Goal: Transaction & Acquisition: Purchase product/service

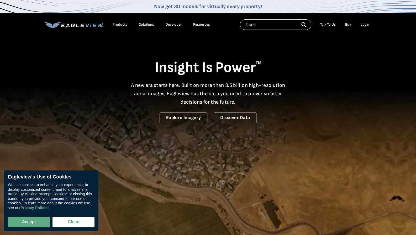
click at [360, 25] on li "Login" at bounding box center [365, 25] width 14 height 8
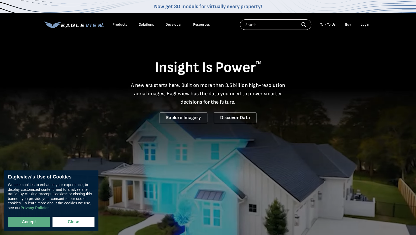
click at [365, 25] on div "Login" at bounding box center [364, 24] width 9 height 5
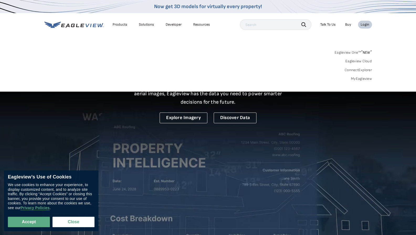
click at [364, 23] on div "Login" at bounding box center [364, 24] width 9 height 5
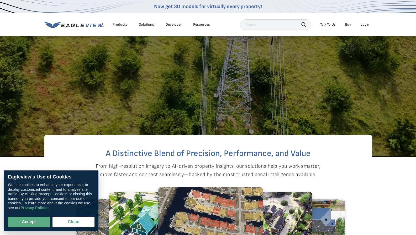
scroll to position [131, 0]
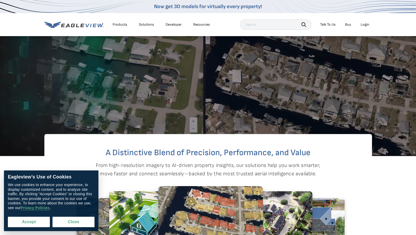
click at [35, 218] on button "Accept" at bounding box center [29, 222] width 42 height 10
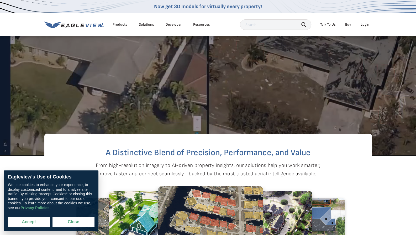
checkbox input "true"
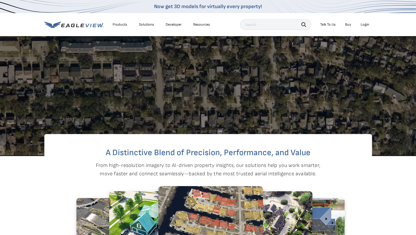
click at [366, 24] on div "Login" at bounding box center [364, 24] width 9 height 5
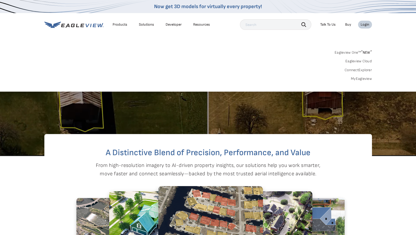
click at [366, 24] on div "Login" at bounding box center [364, 24] width 9 height 5
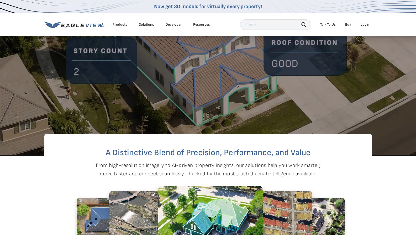
click at [366, 24] on div "Login" at bounding box center [364, 24] width 9 height 5
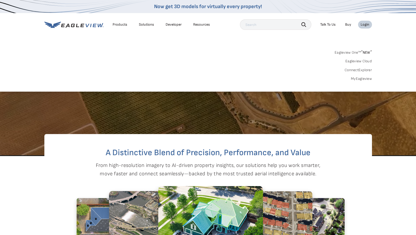
click at [357, 81] on link "MyEagleview" at bounding box center [361, 79] width 21 height 5
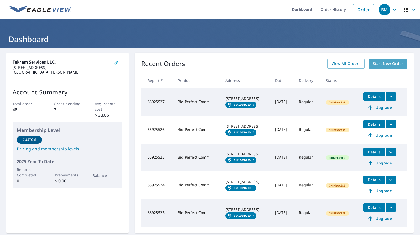
click at [374, 65] on span "Start New Order" at bounding box center [387, 64] width 30 height 7
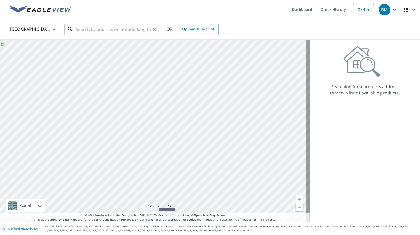
click at [113, 30] on input "text" at bounding box center [113, 29] width 75 height 15
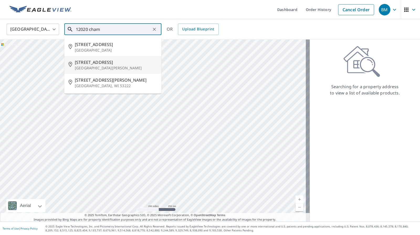
click at [94, 62] on span "12020 Champions Green Way" at bounding box center [116, 62] width 82 height 6
type input "12020 Champions Green Way Fort Myers, FL 33913"
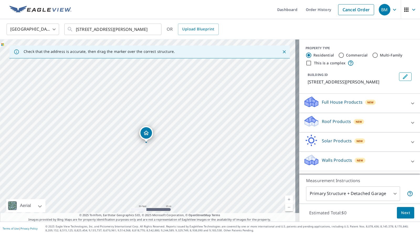
scroll to position [2, 0]
click at [401, 213] on span "Next" at bounding box center [405, 213] width 9 height 7
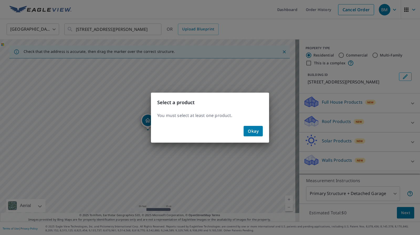
click at [253, 133] on span "Okay" at bounding box center [253, 131] width 11 height 7
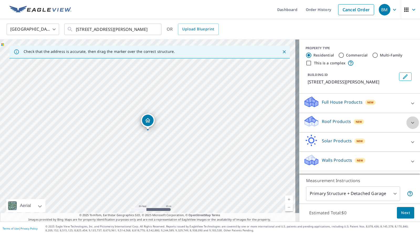
click at [409, 125] on icon at bounding box center [412, 123] width 6 height 6
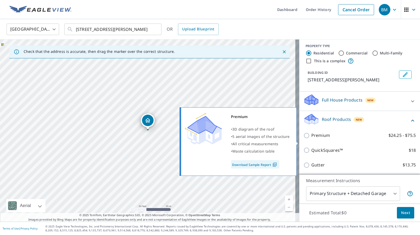
click at [303, 139] on input "Premium $24.25 - $75.5" at bounding box center [307, 136] width 8 height 6
checkbox input "true"
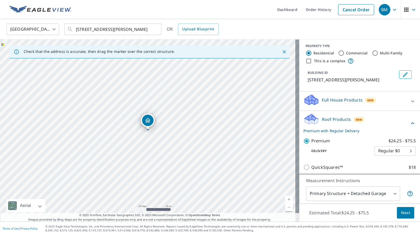
click at [404, 212] on span "Next" at bounding box center [405, 213] width 9 height 7
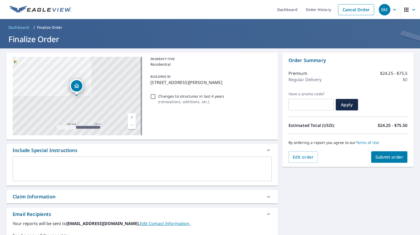
click at [153, 96] on input "Changes to structures in last 4 years ( renovations, additions, etc. )" at bounding box center [153, 97] width 6 height 6
checkbox input "true"
click at [382, 157] on span "Submit order" at bounding box center [389, 157] width 28 height 6
checkbox input "true"
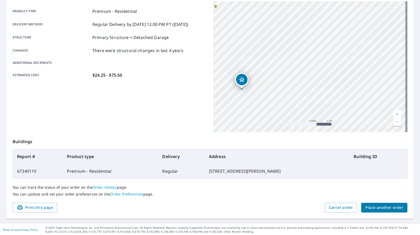
scroll to position [73, 0]
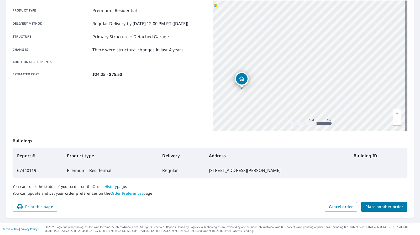
click at [372, 210] on button "Place another order" at bounding box center [384, 207] width 46 height 10
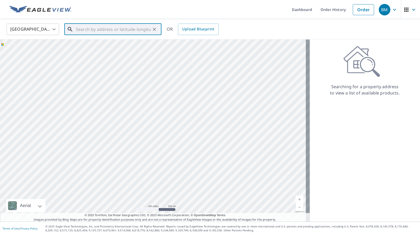
click at [120, 31] on input "text" at bounding box center [113, 29] width 75 height 15
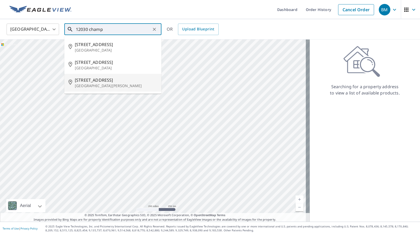
click at [93, 81] on span "12030 Champions Green Way" at bounding box center [116, 80] width 82 height 6
type input "12030 Champions Green Way Fort Myers, FL 33913"
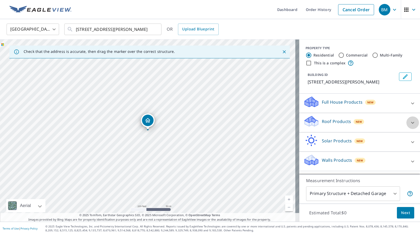
click at [409, 126] on icon at bounding box center [412, 123] width 6 height 6
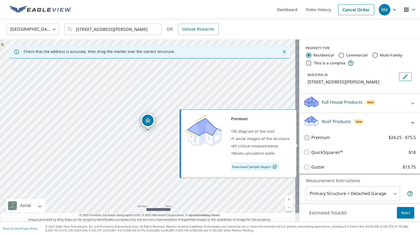
click at [306, 141] on input "Premium $24.25 - $75.5" at bounding box center [307, 138] width 8 height 6
checkbox input "true"
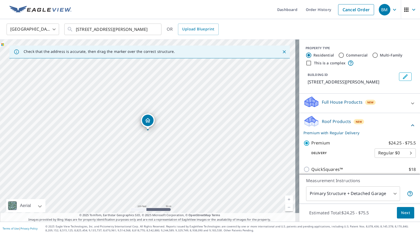
click at [402, 212] on span "Next" at bounding box center [405, 213] width 9 height 7
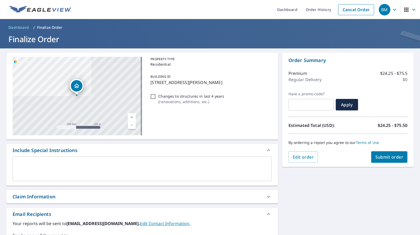
click at [153, 95] on input "Changes to structures in last 4 years ( renovations, additions, etc. )" at bounding box center [153, 97] width 6 height 6
checkbox input "true"
click at [384, 154] on span "Submit order" at bounding box center [389, 157] width 28 height 6
checkbox input "true"
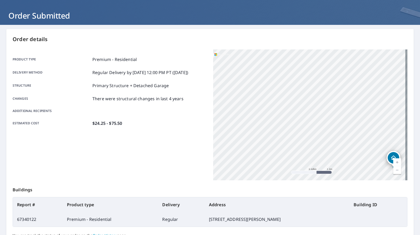
scroll to position [73, 0]
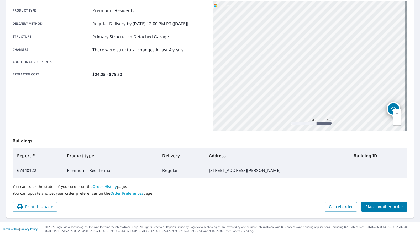
click at [386, 206] on span "Place another order" at bounding box center [384, 207] width 38 height 7
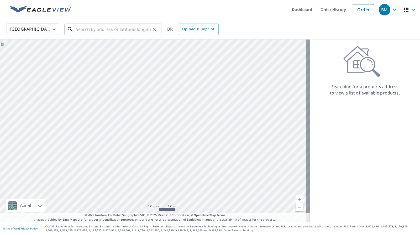
click at [115, 31] on input "text" at bounding box center [113, 29] width 75 height 15
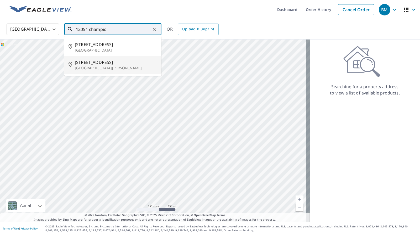
click at [102, 60] on span "12051 Champions Green Way" at bounding box center [116, 62] width 82 height 6
type input "12051 Champions Green Way Fort Myers, FL 33913"
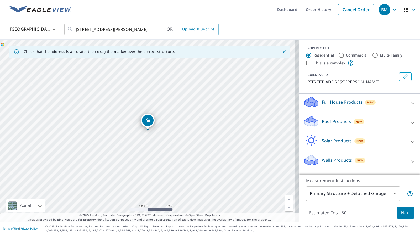
click at [339, 125] on p "Roof Products" at bounding box center [336, 122] width 29 height 6
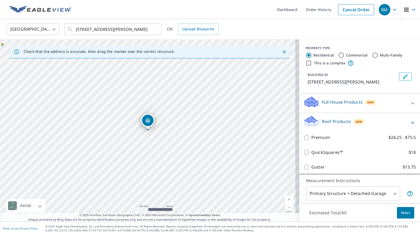
click at [317, 140] on div "Premium $24.25 - $75.5" at bounding box center [359, 137] width 112 height 15
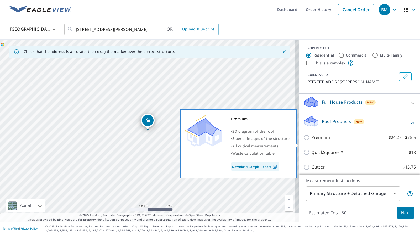
click at [311, 141] on p "Premium" at bounding box center [320, 138] width 19 height 7
click at [308, 141] on input "Premium $24.25 - $75.5" at bounding box center [307, 138] width 8 height 6
checkbox input "true"
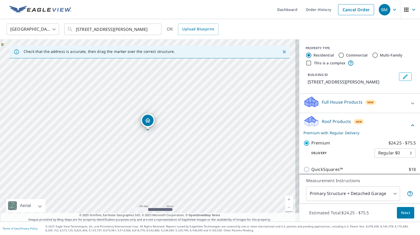
click at [401, 212] on span "Next" at bounding box center [405, 213] width 9 height 7
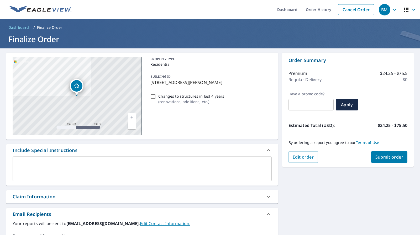
click at [375, 158] on span "Submit order" at bounding box center [389, 157] width 28 height 6
checkbox input "true"
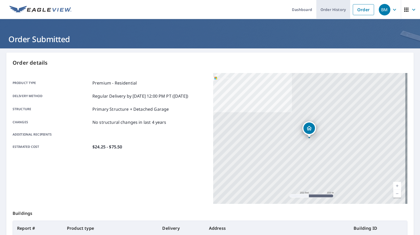
click at [325, 10] on link "Order History" at bounding box center [333, 9] width 34 height 19
